Goal: Transaction & Acquisition: Purchase product/service

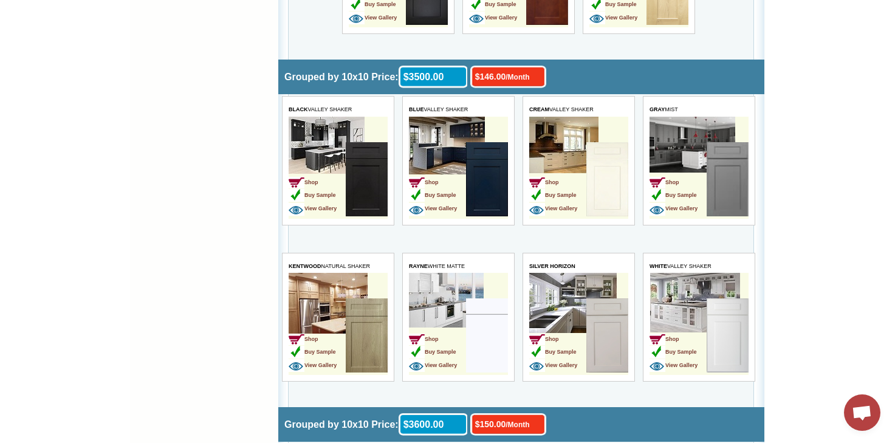
scroll to position [2309, 0]
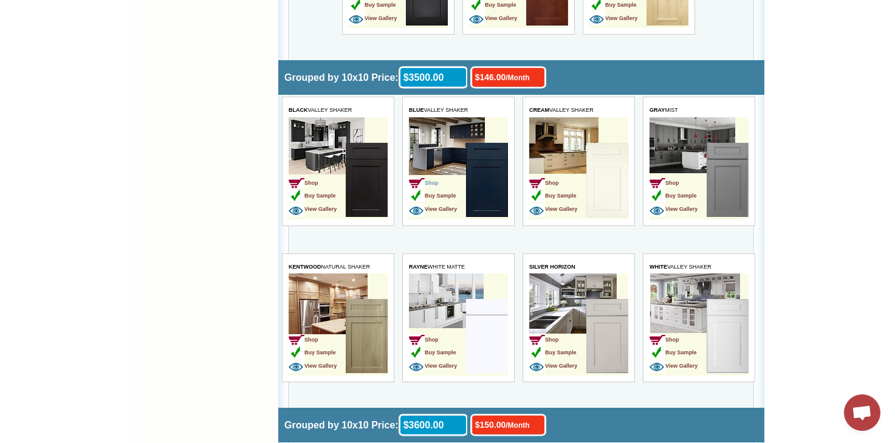
click at [437, 182] on span "Shop" at bounding box center [424, 183] width 30 height 6
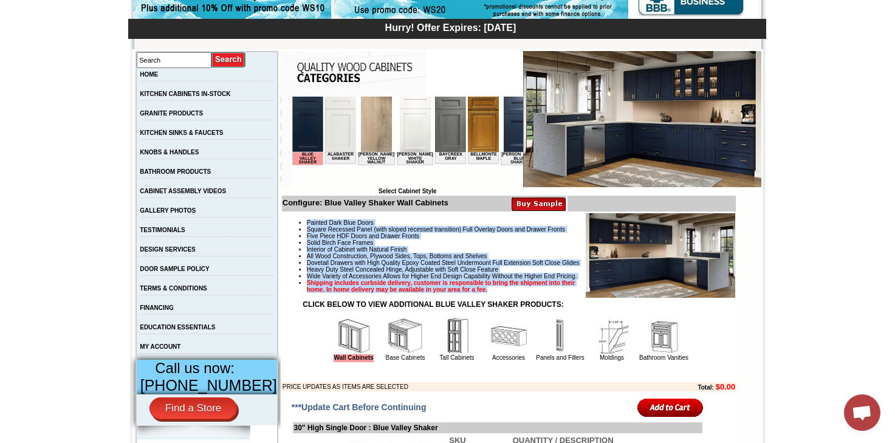
drag, startPoint x: 295, startPoint y: 222, endPoint x: 479, endPoint y: 318, distance: 207.9
click at [479, 293] on ul "Painted Dark Blue Doors Square Recessed Panel (with sloped recessed transition)…" at bounding box center [509, 256] width 453 height 74
copy ul "Painted Dark Blue Doors Square Recessed Panel (with sloped recessed transition)…"
click at [653, 266] on img at bounding box center [660, 255] width 149 height 84
